Goal: Communication & Community: Answer question/provide support

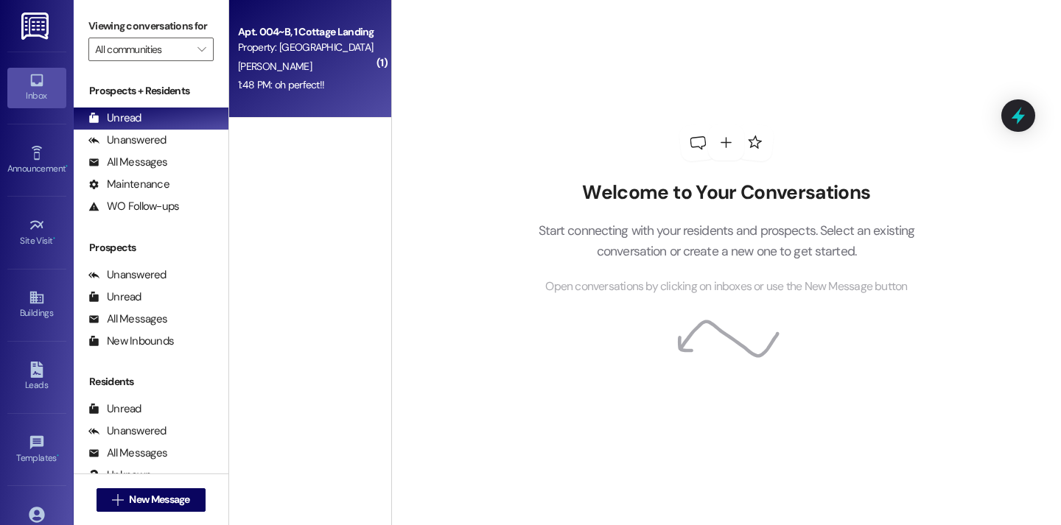
click at [314, 99] on div "Apt. 004~B, 1 Cottage Landing Properties LLC Property: [GEOGRAPHIC_DATA] [GEOGR…" at bounding box center [310, 59] width 162 height 118
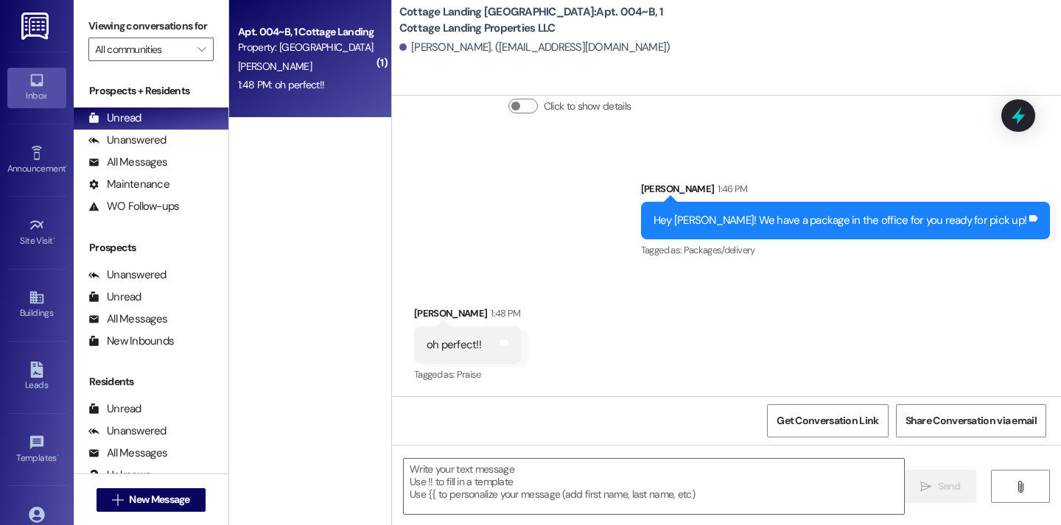
scroll to position [1855, 0]
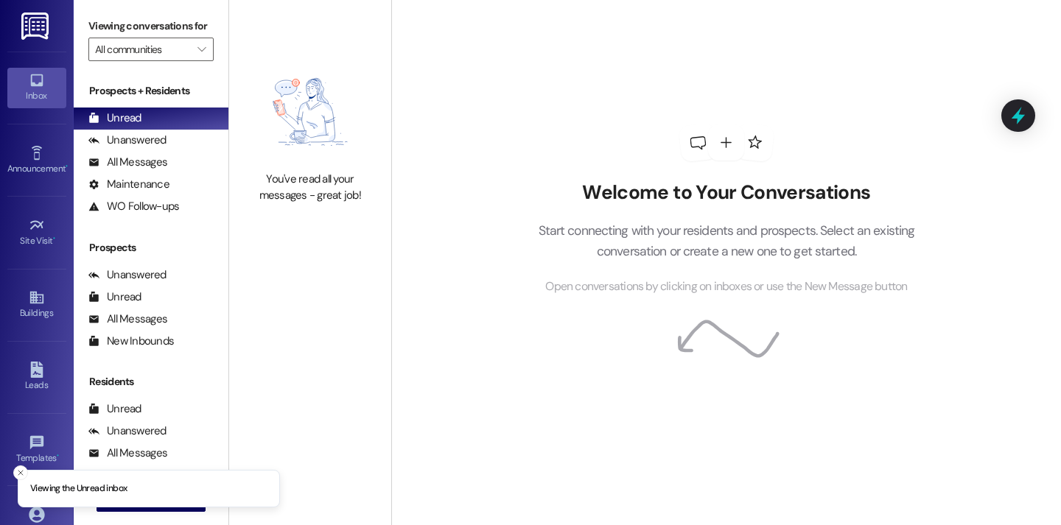
click at [157, 505] on li "Viewing the Unread inbox" at bounding box center [149, 489] width 262 height 38
click at [160, 510] on button " New Message" at bounding box center [151, 501] width 109 height 24
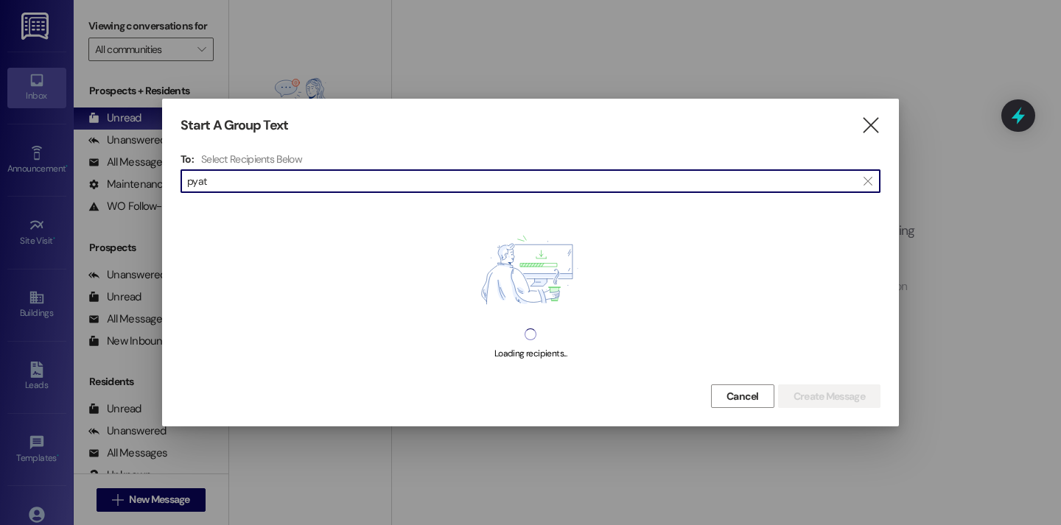
type input "[PERSON_NAME]"
click at [849, 109] on div "Start A Group Text  To: Select Recipients Below  [PERSON_NAME]  Loading reci…" at bounding box center [530, 263] width 737 height 328
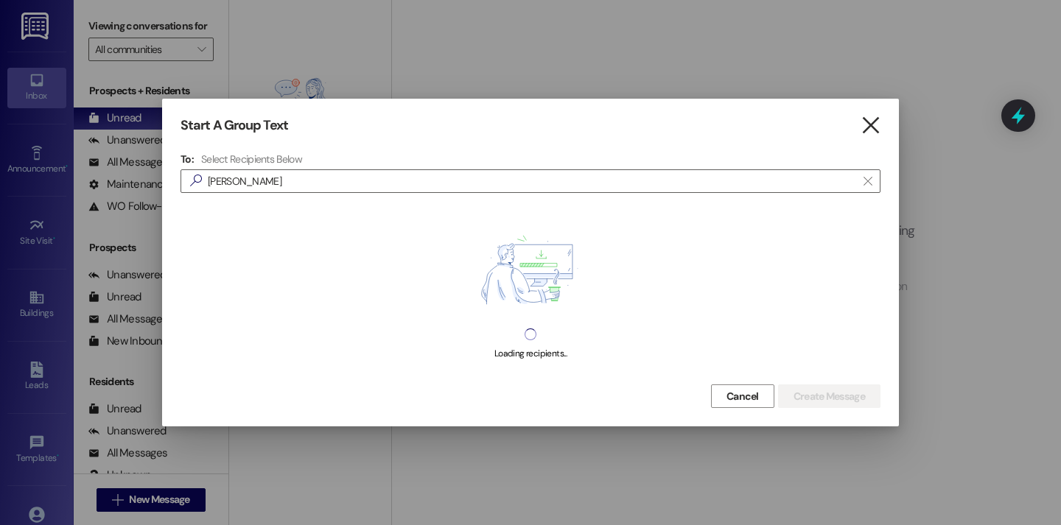
click at [868, 125] on icon "" at bounding box center [871, 125] width 20 height 15
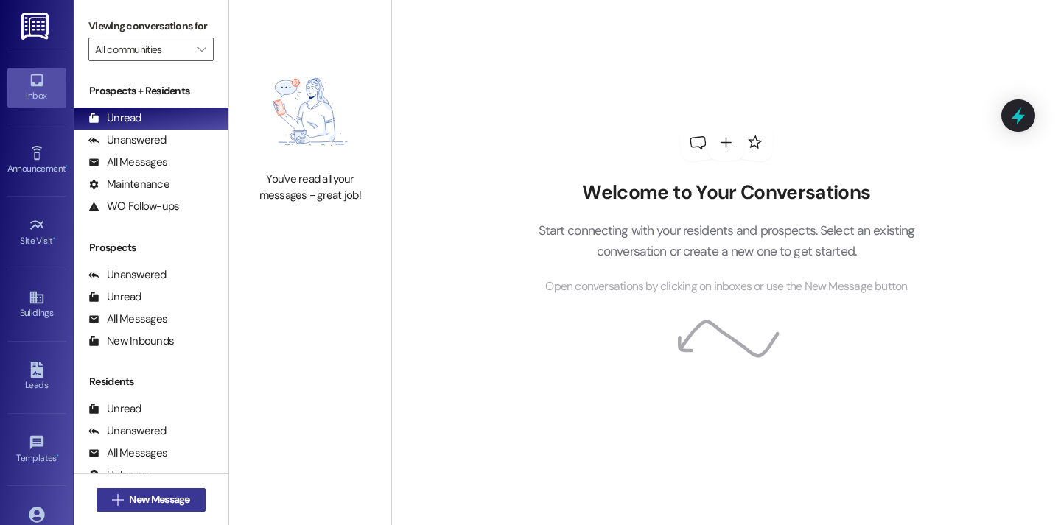
click at [119, 508] on button " New Message" at bounding box center [151, 501] width 109 height 24
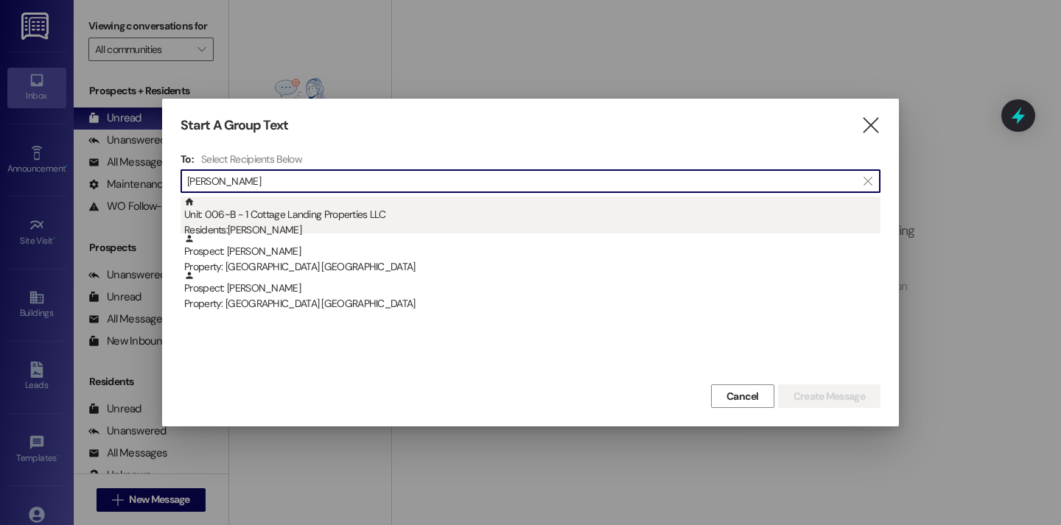
type input "[PERSON_NAME]"
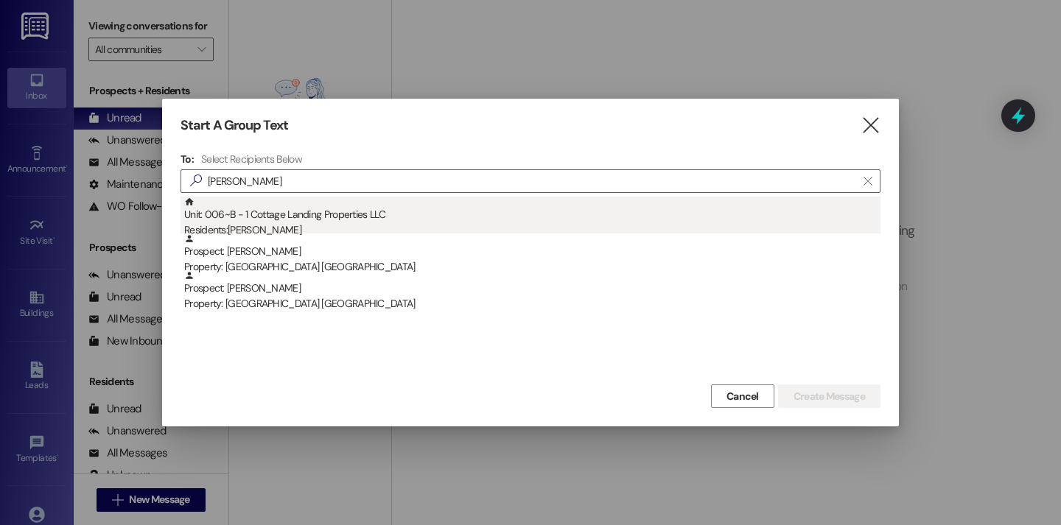
click at [323, 222] on div "Unit: 006~B - 1 Cottage Landing Properties LLC Residents: [PERSON_NAME]" at bounding box center [532, 218] width 696 height 42
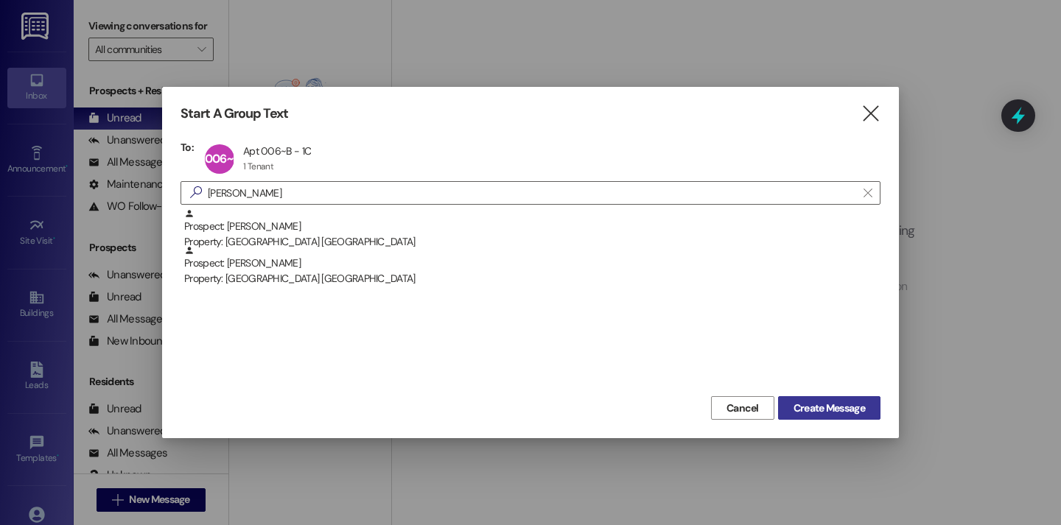
click at [847, 411] on span "Create Message" at bounding box center [829, 408] width 71 height 15
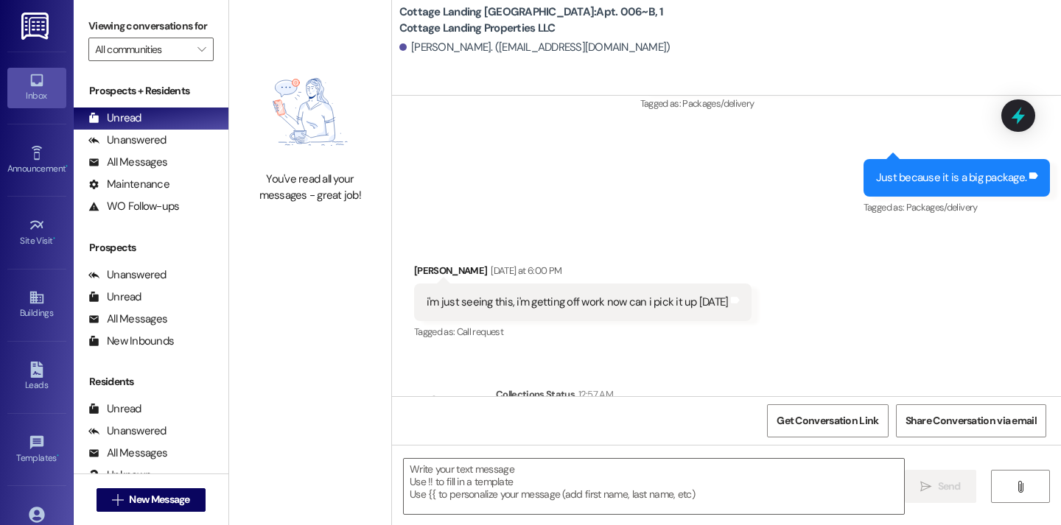
scroll to position [529, 0]
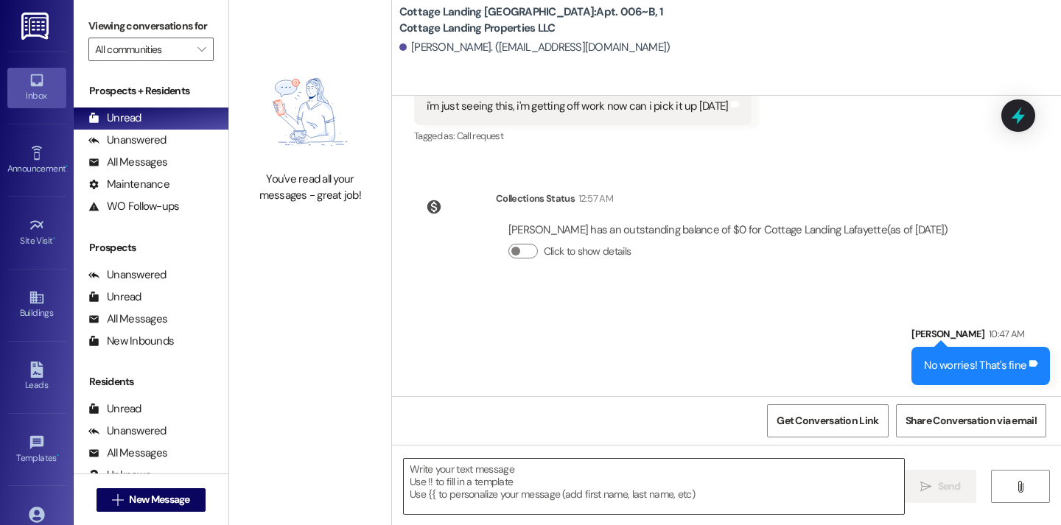
click at [491, 491] on textarea at bounding box center [654, 486] width 500 height 55
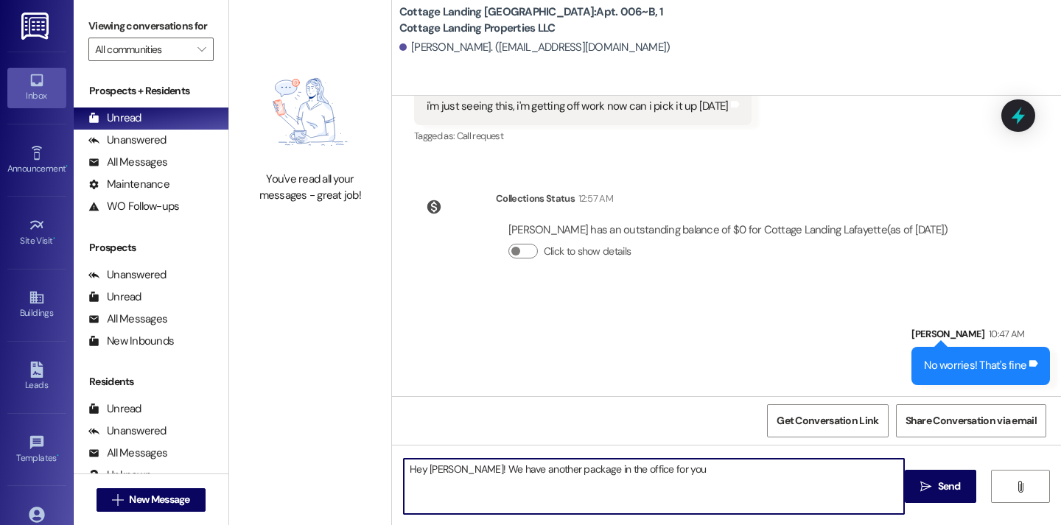
type textarea "Hey [PERSON_NAME]! We have another package in the office for you!"
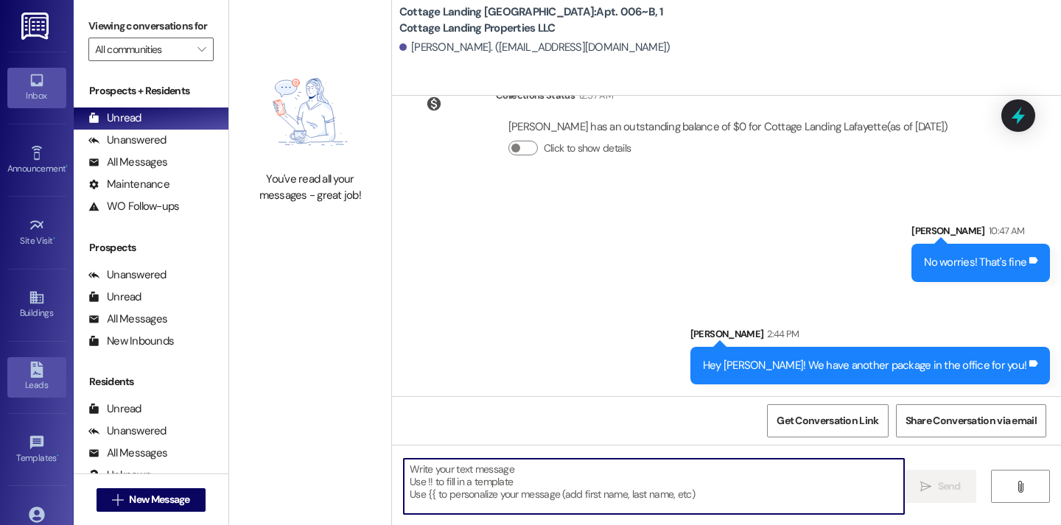
scroll to position [105, 0]
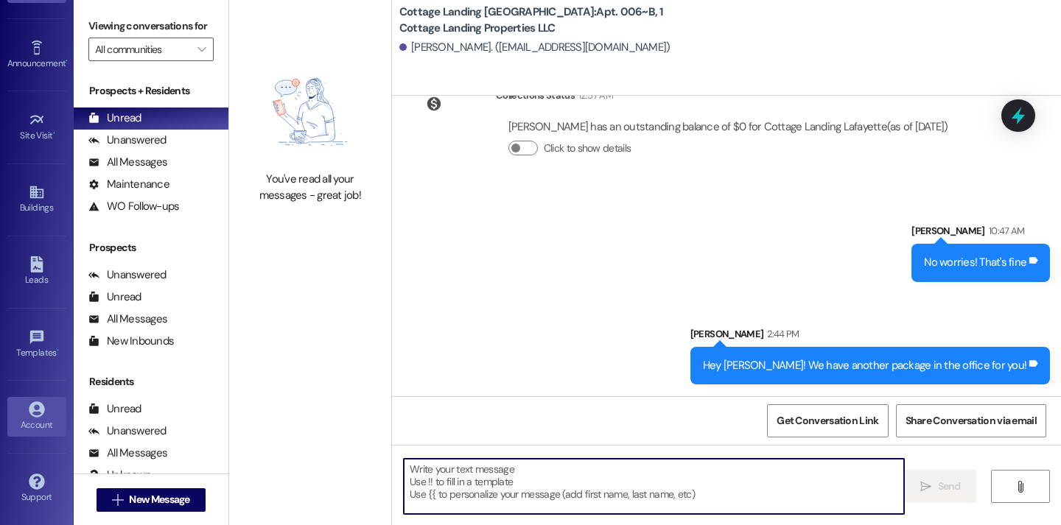
click at [34, 428] on div "Account" at bounding box center [37, 425] width 74 height 15
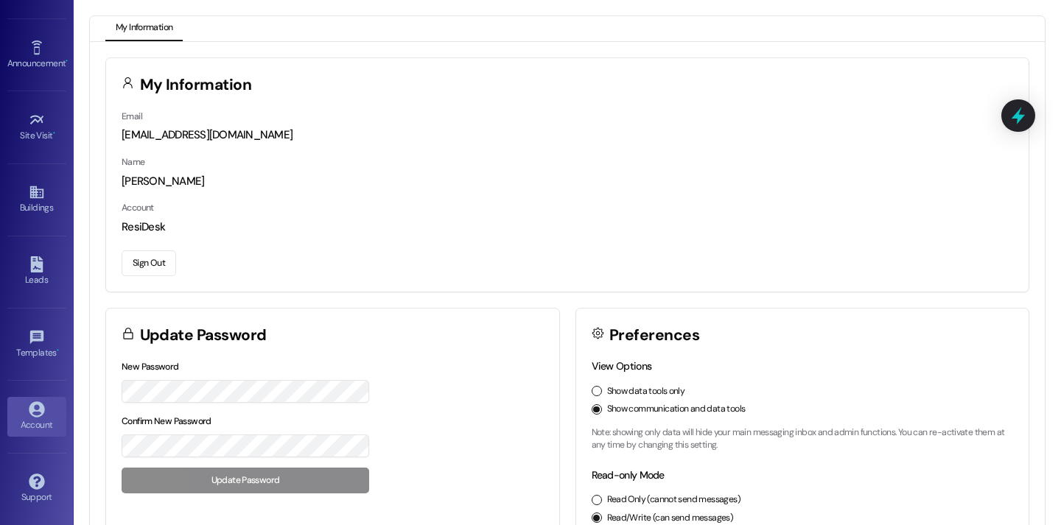
click at [149, 259] on button "Sign Out" at bounding box center [149, 264] width 55 height 26
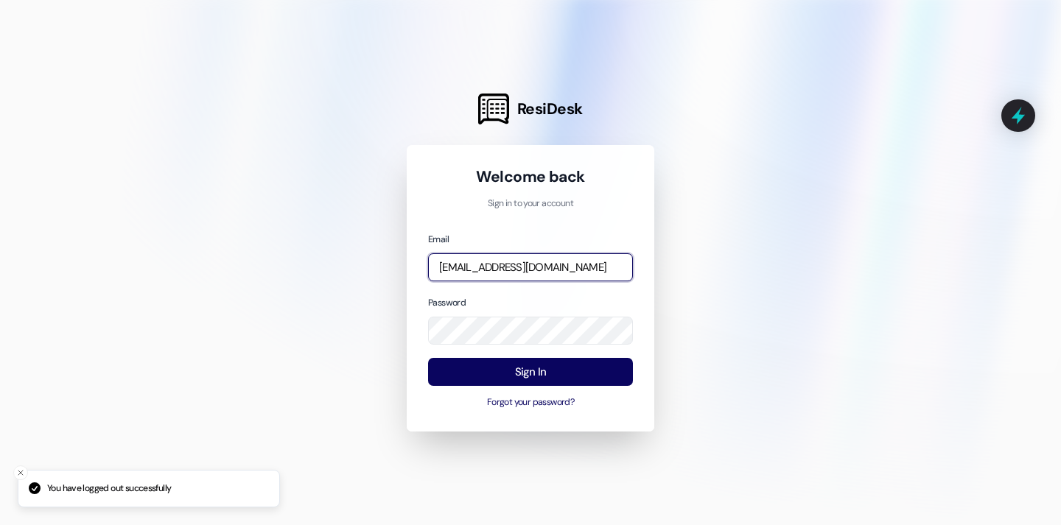
click at [480, 263] on input "baileym@cottagelandinglafayette.com" at bounding box center [530, 267] width 205 height 29
type input "maelin@cottagelandinglafayette.com"
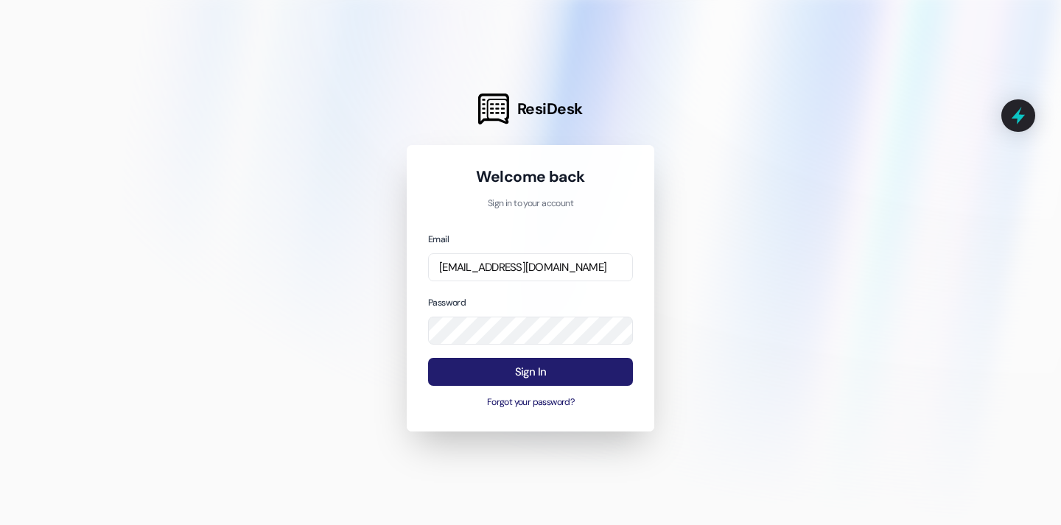
click at [587, 368] on button "Sign In" at bounding box center [530, 372] width 205 height 29
